Goal: Information Seeking & Learning: Compare options

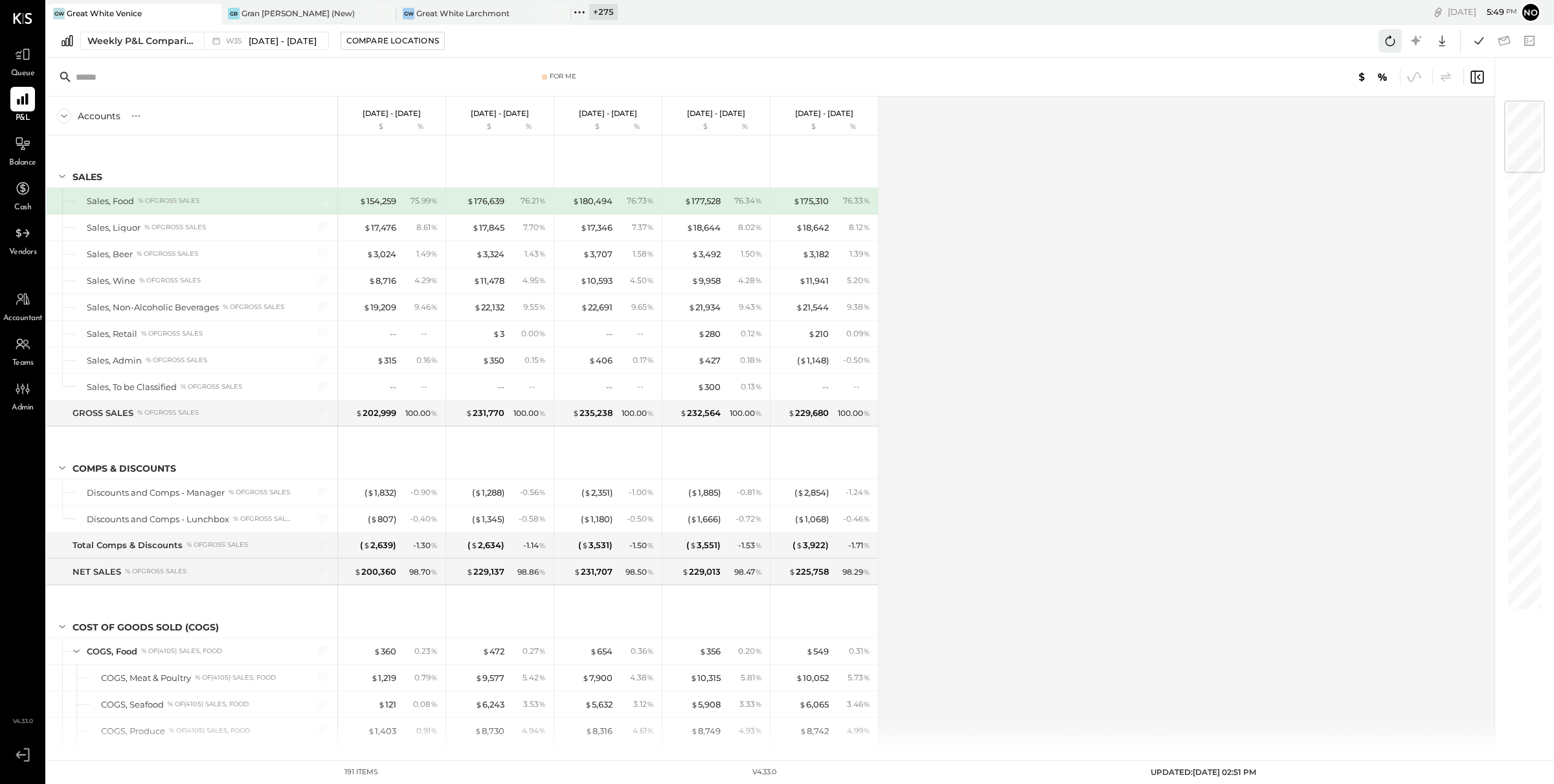
click at [1393, 43] on icon at bounding box center [1390, 40] width 9 height 10
click at [230, 40] on span "W35" at bounding box center [235, 41] width 20 height 8
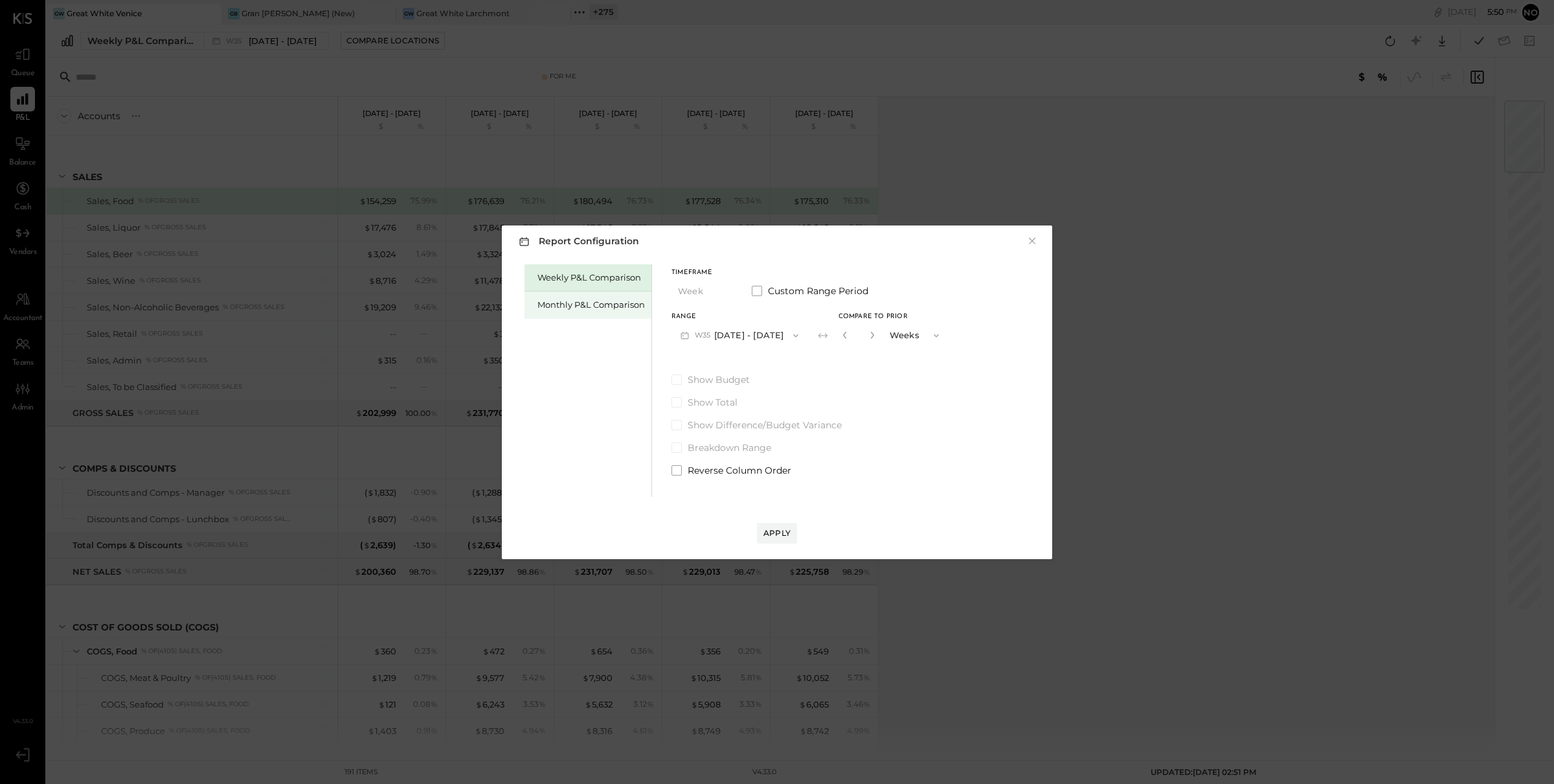
drag, startPoint x: 570, startPoint y: 303, endPoint x: 570, endPoint y: 309, distance: 6.0
click at [570, 302] on div "Monthly P&L Comparison" at bounding box center [591, 305] width 107 height 12
click at [752, 337] on button "M09 [DATE] - [DATE]" at bounding box center [739, 335] width 136 height 24
click at [742, 358] on span "[DATE] - [DATE]" at bounding box center [734, 364] width 61 height 11
click at [850, 340] on button "Compare" at bounding box center [843, 335] width 54 height 13
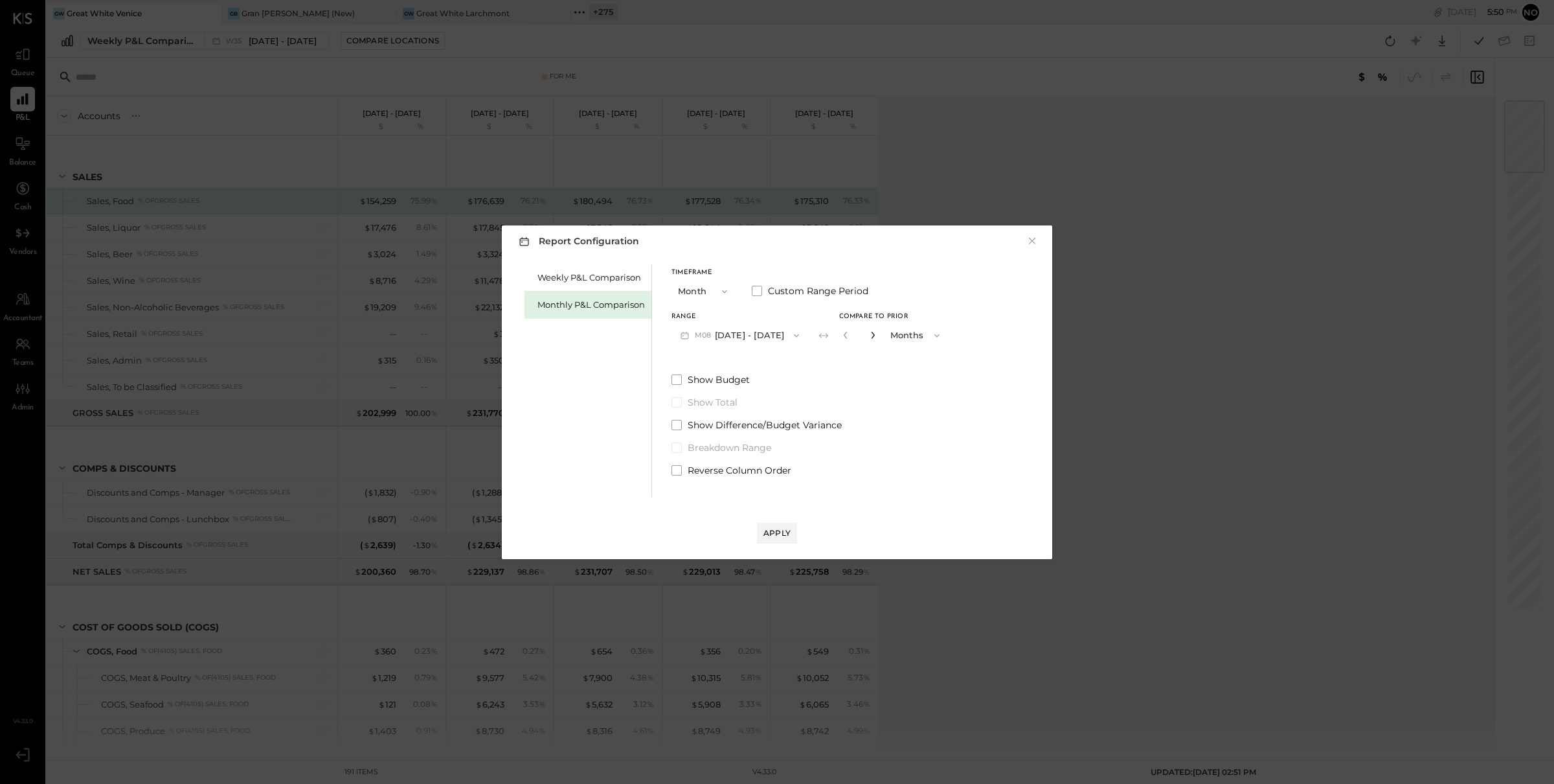
click at [869, 335] on icon "button" at bounding box center [872, 335] width 8 height 8
click at [869, 334] on icon "button" at bounding box center [872, 335] width 8 height 8
click at [871, 334] on icon "button" at bounding box center [872, 336] width 3 height 8
type input "*"
click at [783, 524] on button "Apply" at bounding box center [777, 533] width 40 height 21
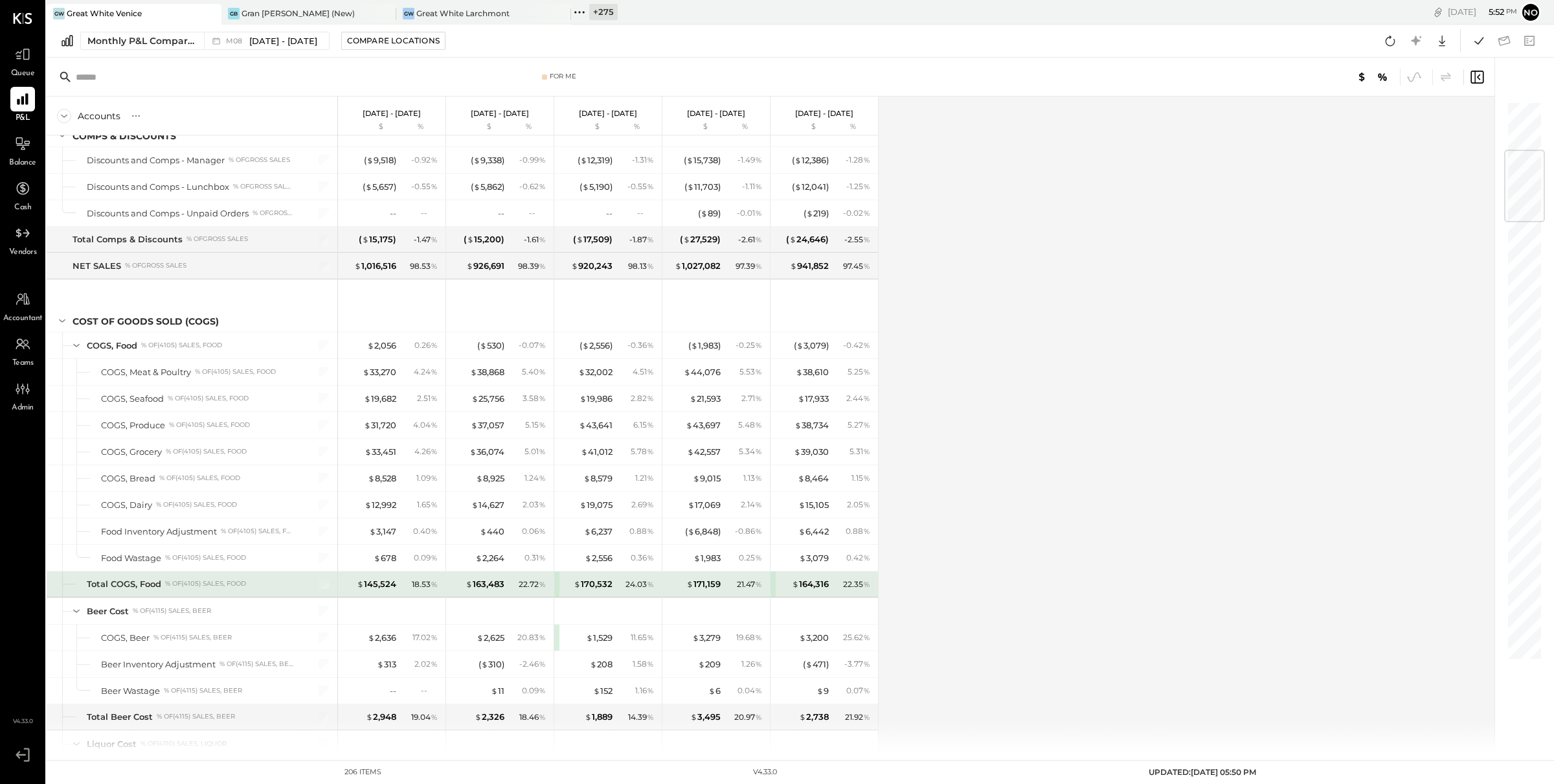
scroll to position [418, 0]
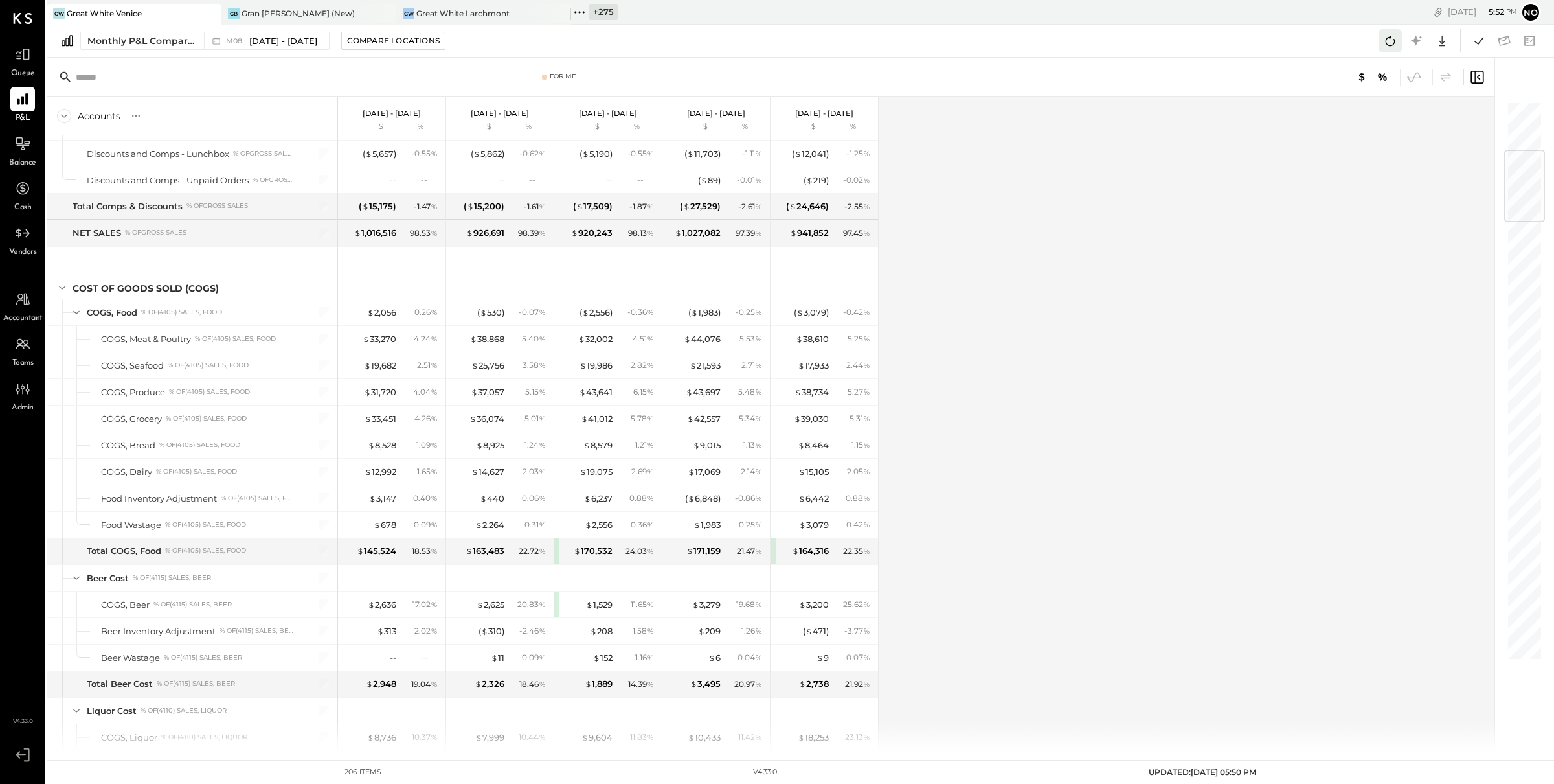
click at [1393, 40] on icon at bounding box center [1390, 40] width 17 height 17
click at [1388, 44] on icon at bounding box center [1390, 40] width 9 height 10
click at [1391, 40] on icon at bounding box center [1390, 40] width 17 height 17
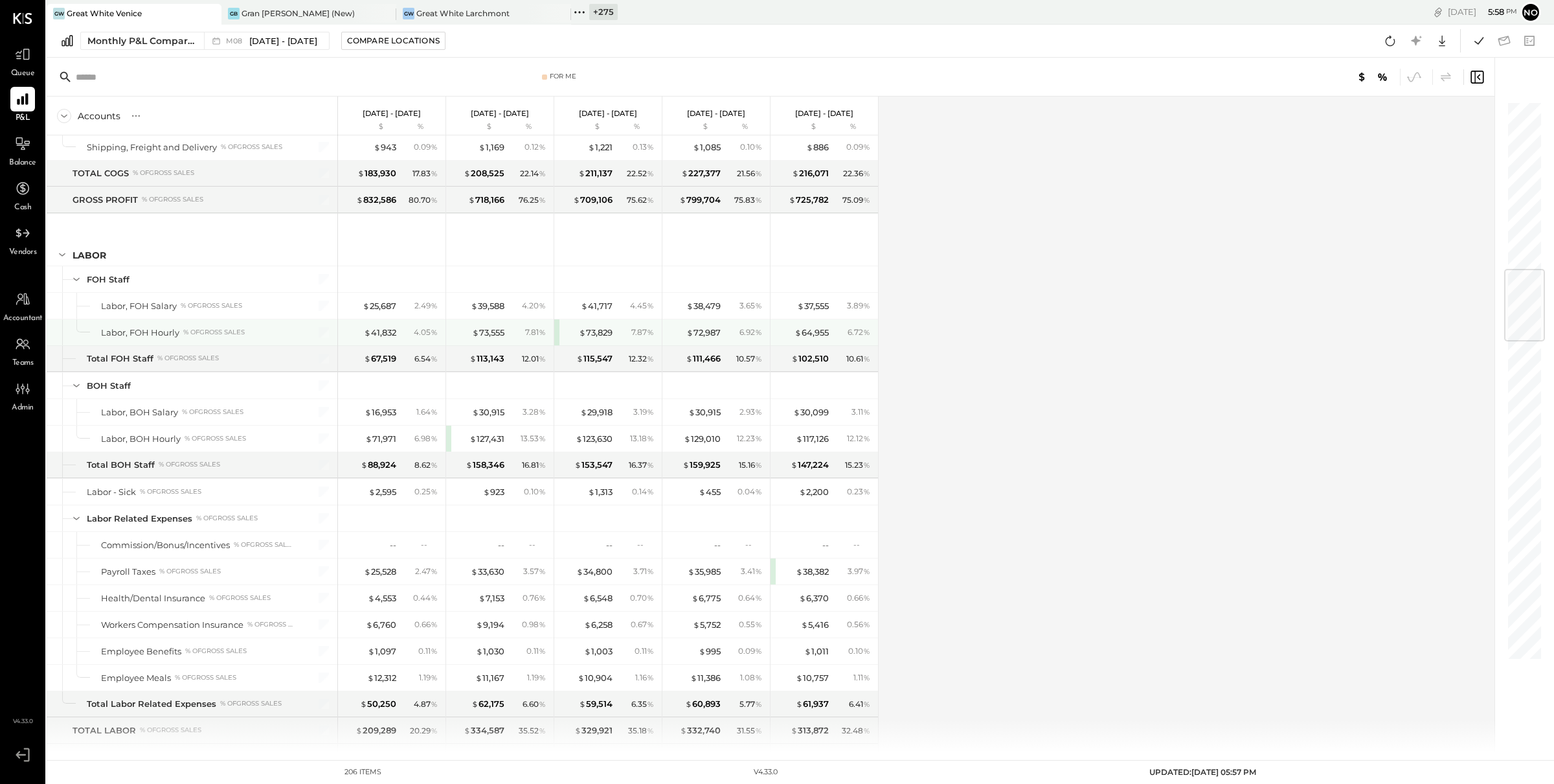
scroll to position [1516, 0]
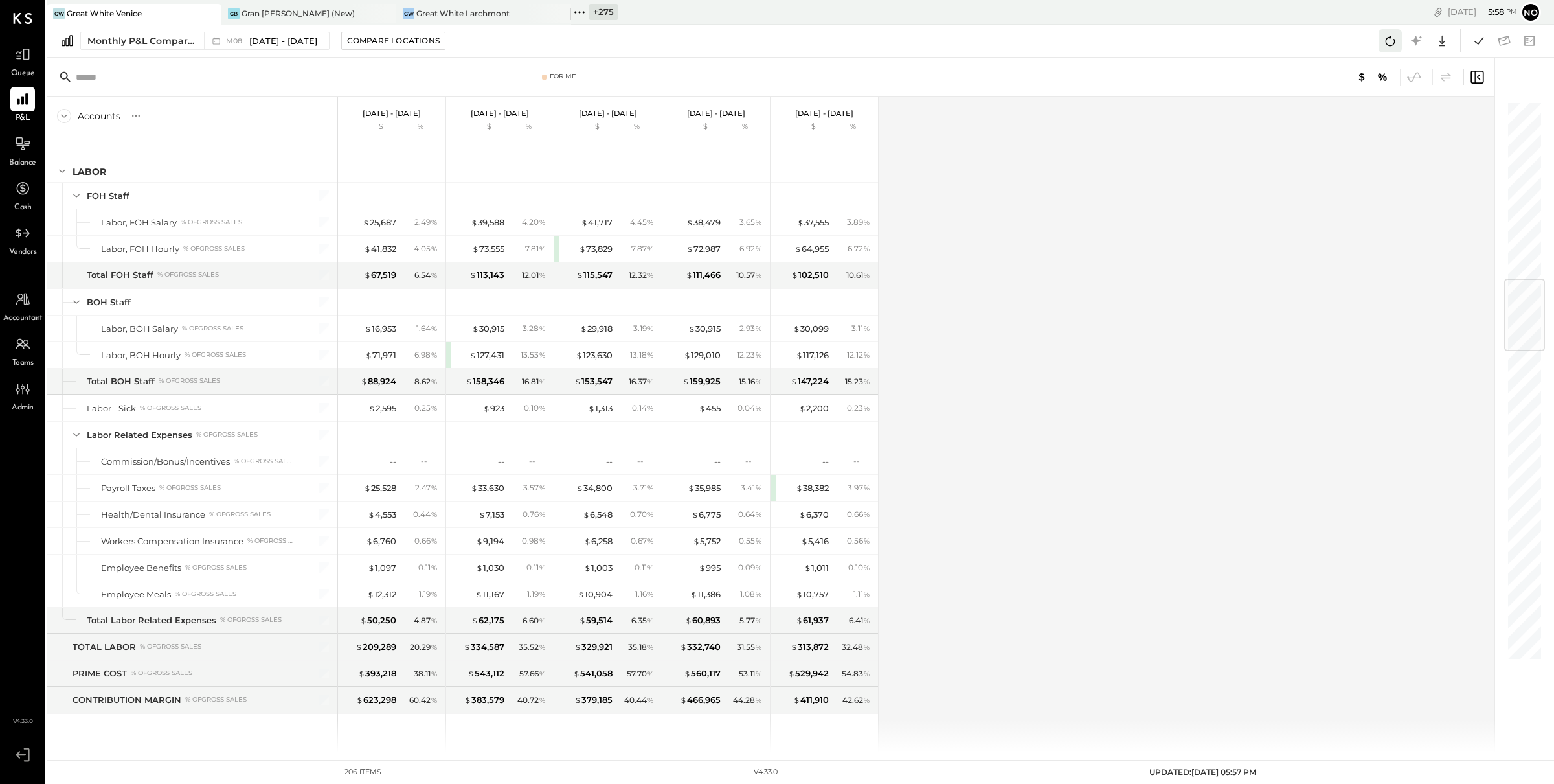
click at [1390, 45] on icon at bounding box center [1390, 40] width 17 height 17
